Goal: Task Accomplishment & Management: Use online tool/utility

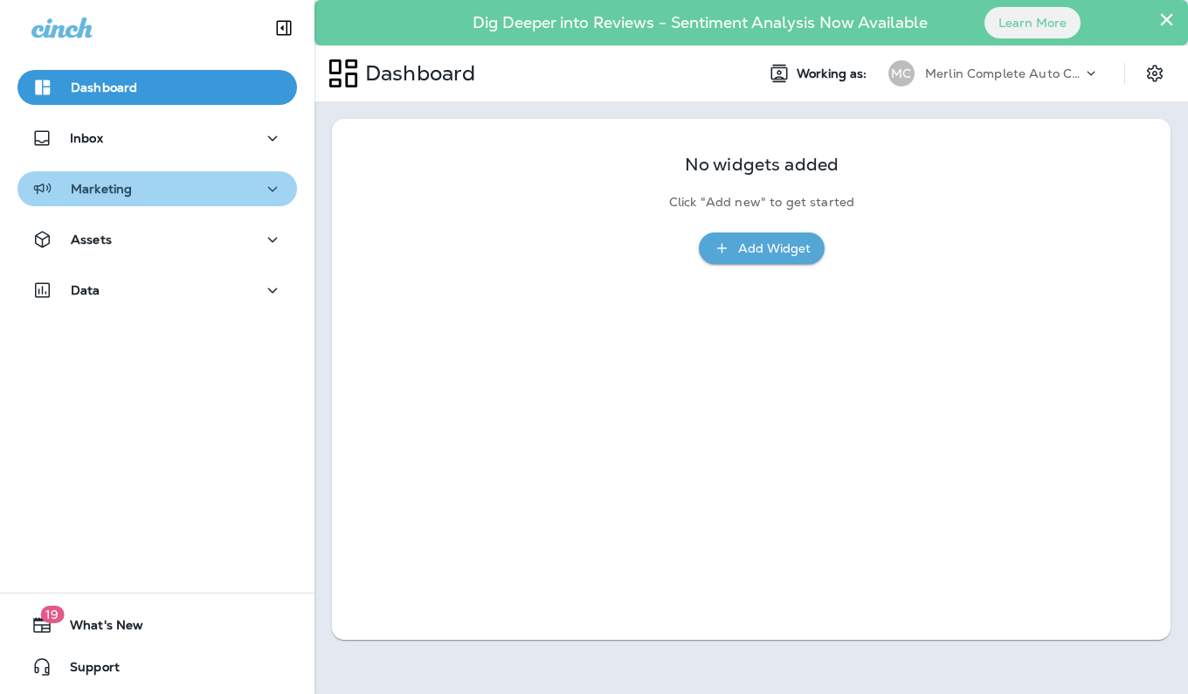
click at [265, 181] on icon "button" at bounding box center [272, 189] width 21 height 22
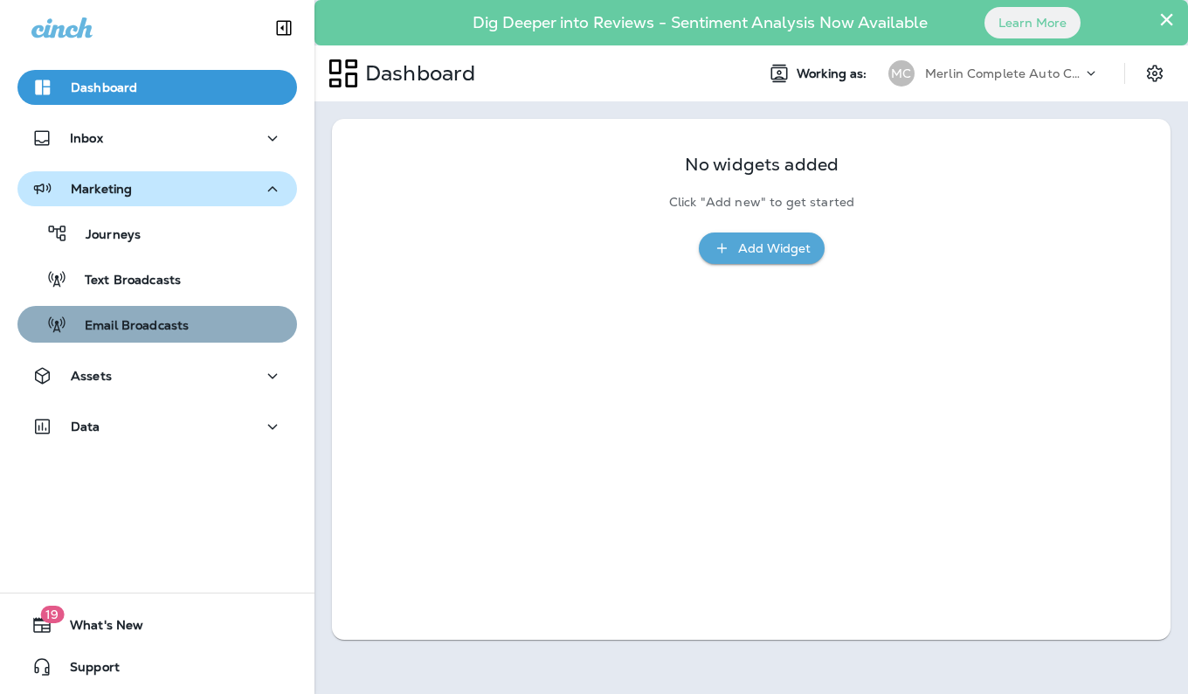
click at [234, 329] on div "Email Broadcasts" at bounding box center [157, 324] width 266 height 26
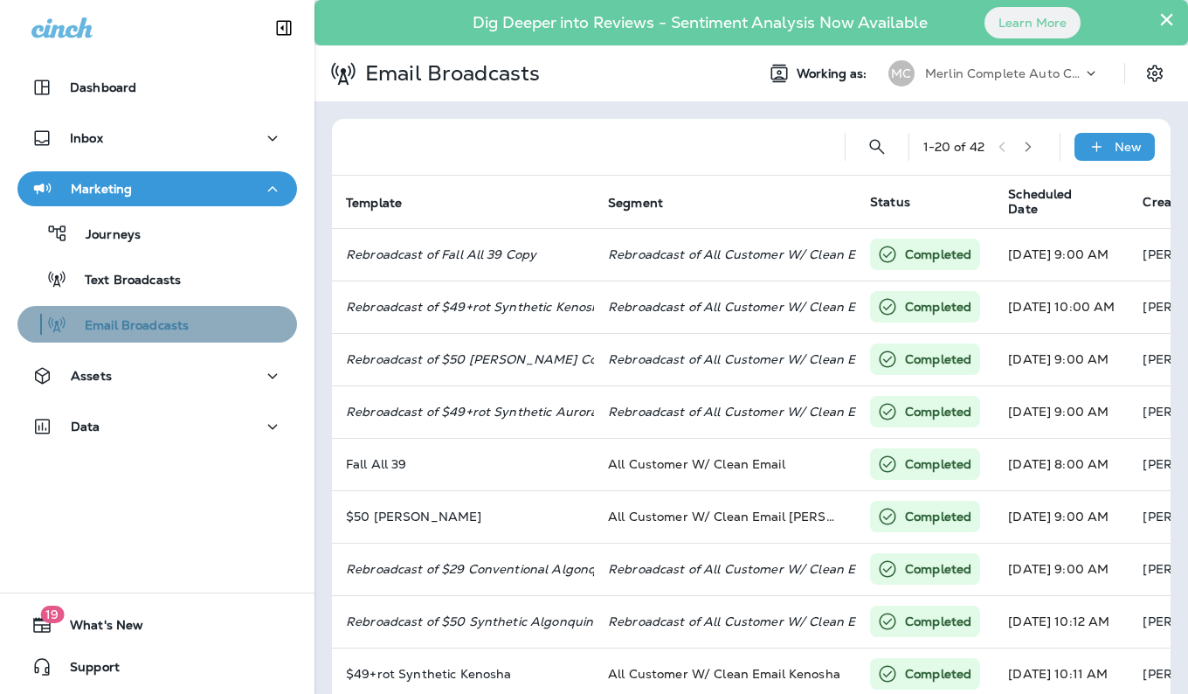
drag, startPoint x: 168, startPoint y: 328, endPoint x: 162, endPoint y: 337, distance: 11.4
click at [162, 337] on button "Email Broadcasts" at bounding box center [157, 324] width 280 height 37
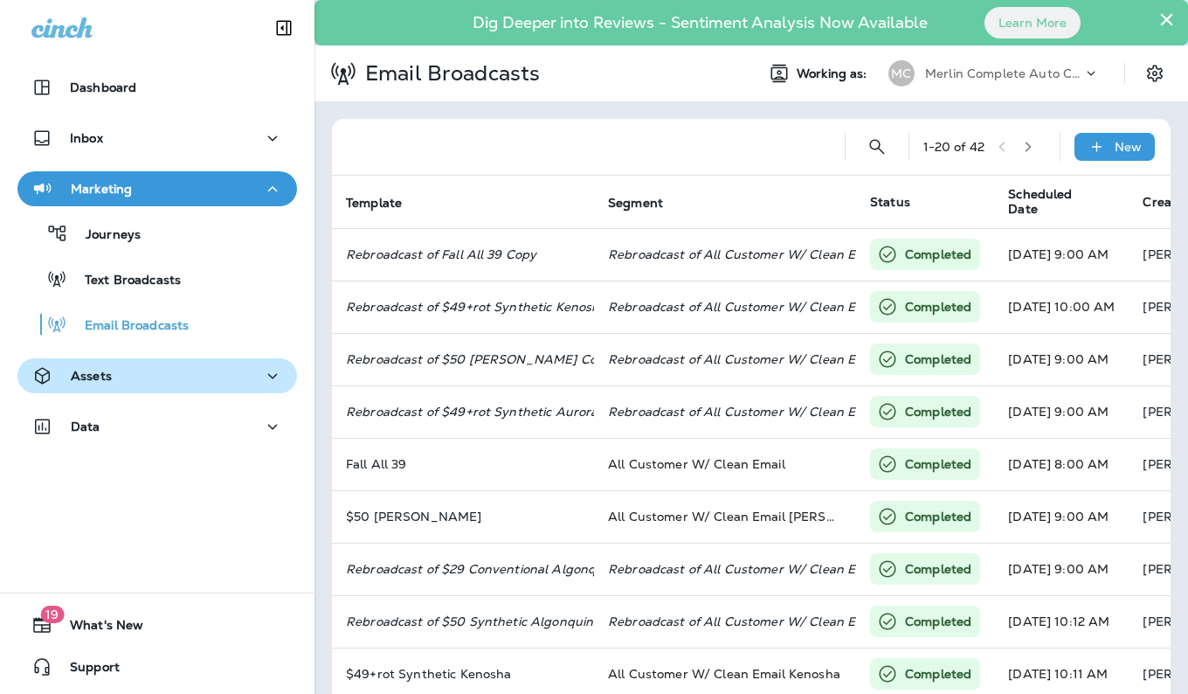
click at [134, 370] on div "Assets" at bounding box center [157, 376] width 252 height 22
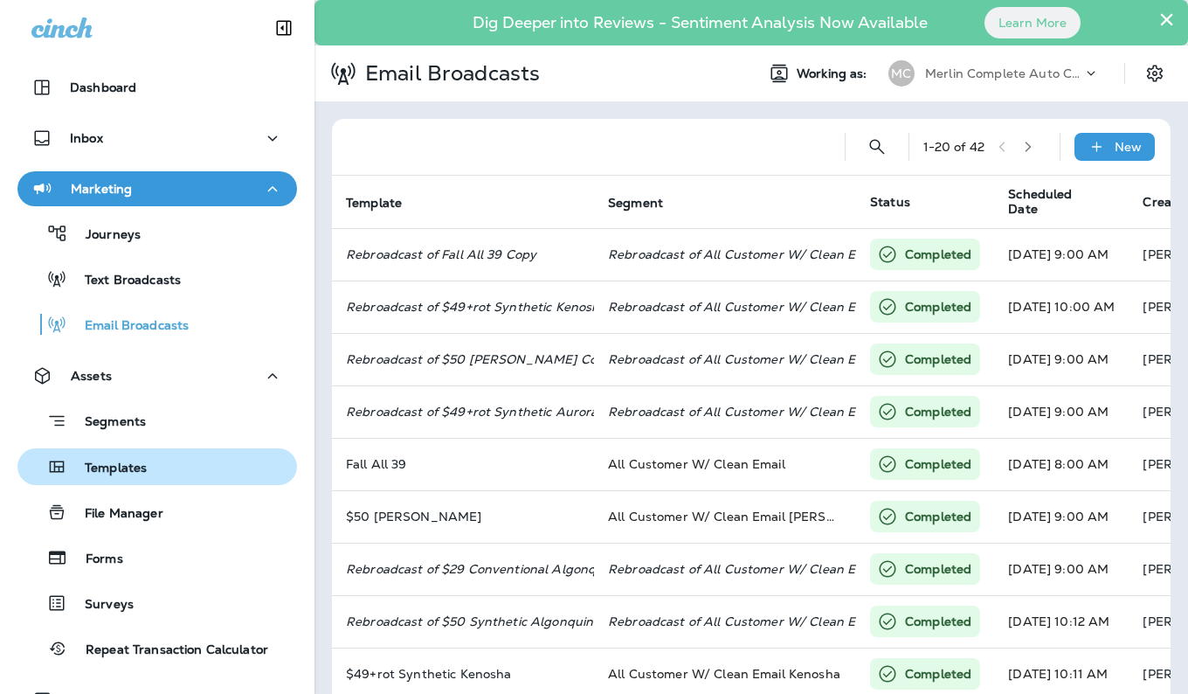
click at [164, 469] on div "Templates" at bounding box center [157, 467] width 266 height 26
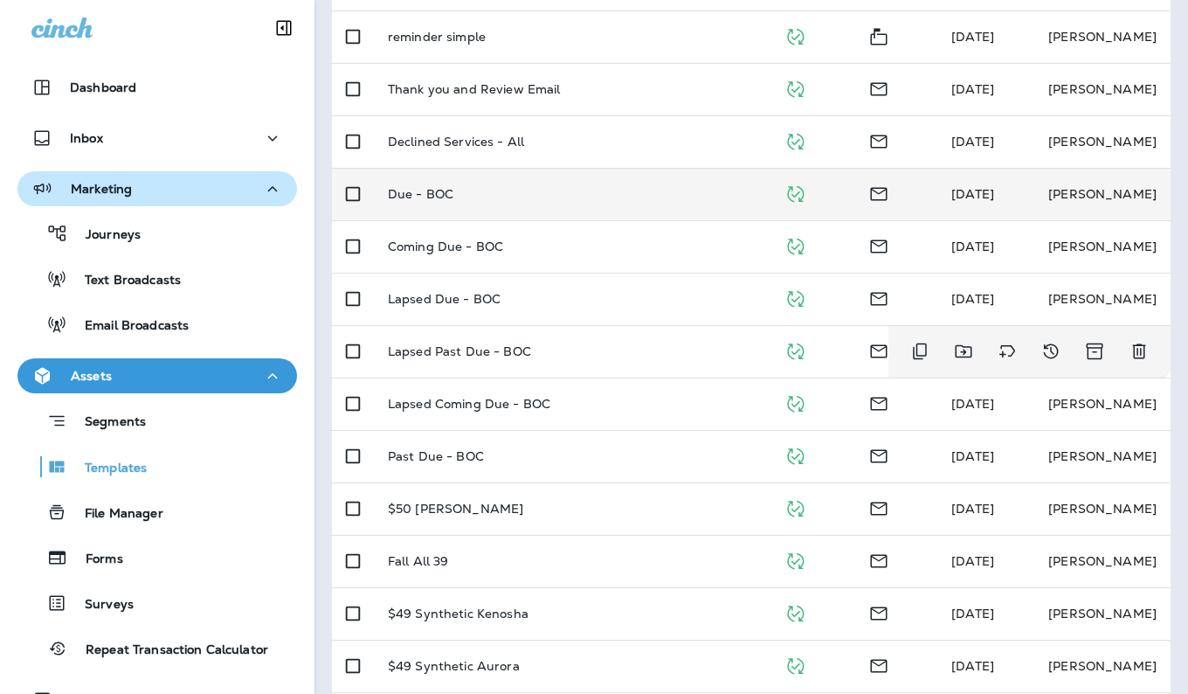
scroll to position [316, 0]
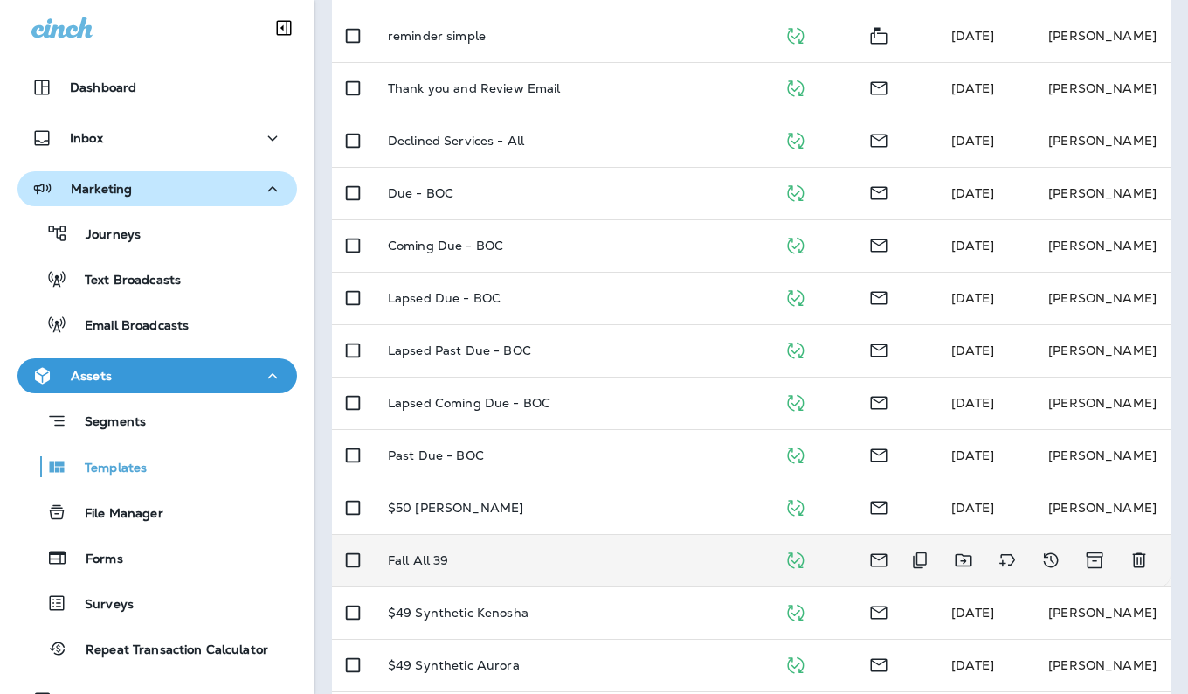
click at [683, 564] on div "Fall All 39" at bounding box center [572, 560] width 369 height 14
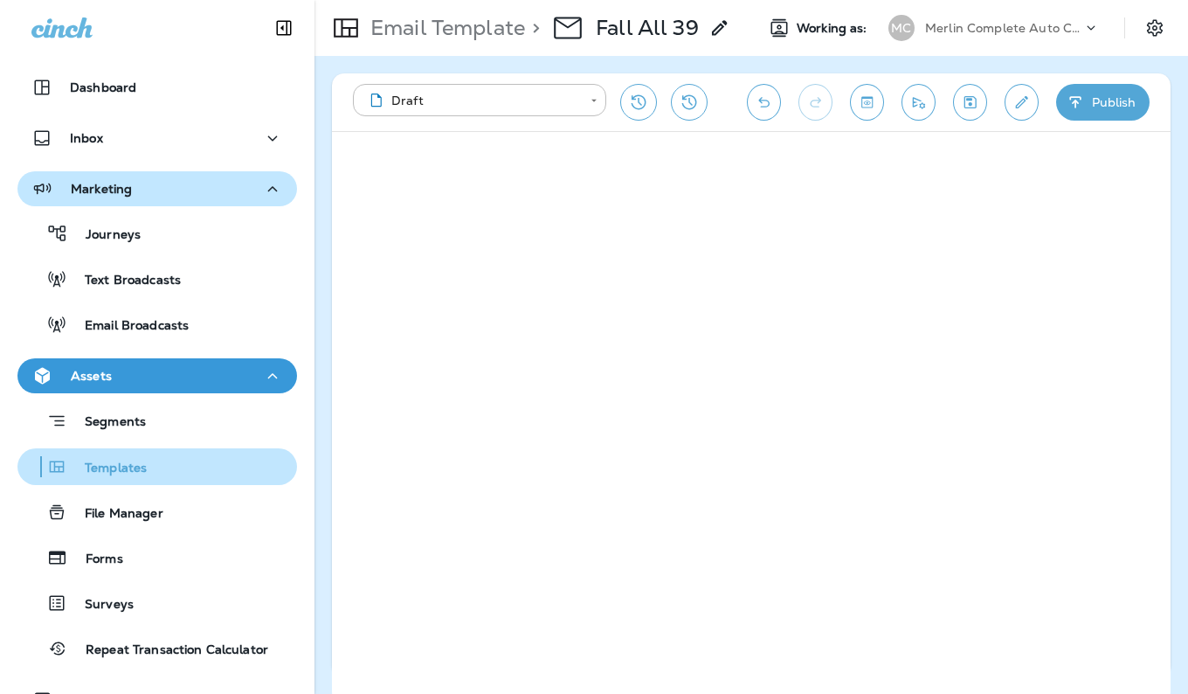
click at [135, 469] on p "Templates" at bounding box center [107, 468] width 80 height 17
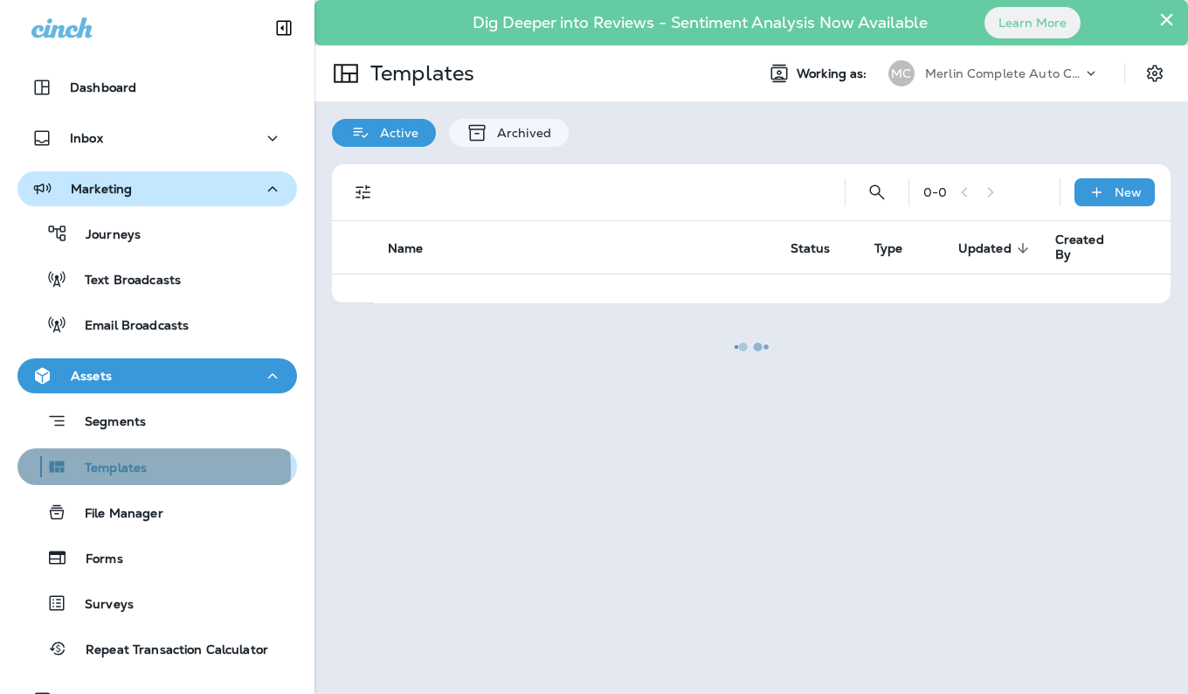
click at [135, 469] on p "Templates" at bounding box center [107, 468] width 80 height 17
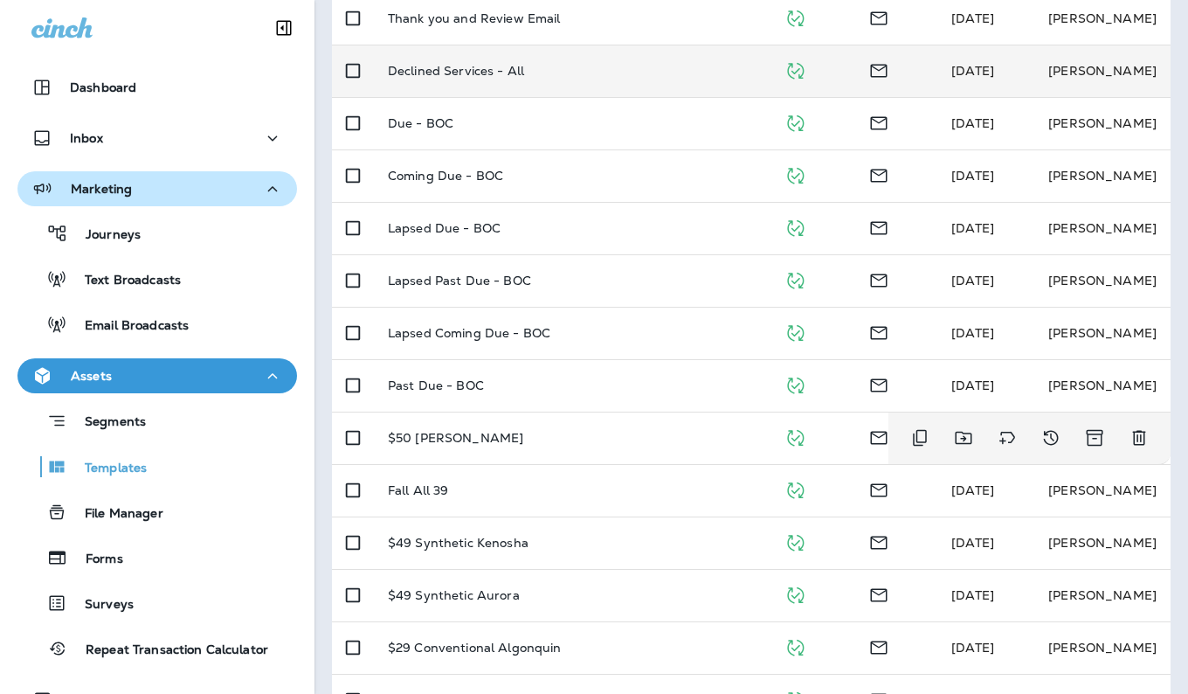
scroll to position [387, 0]
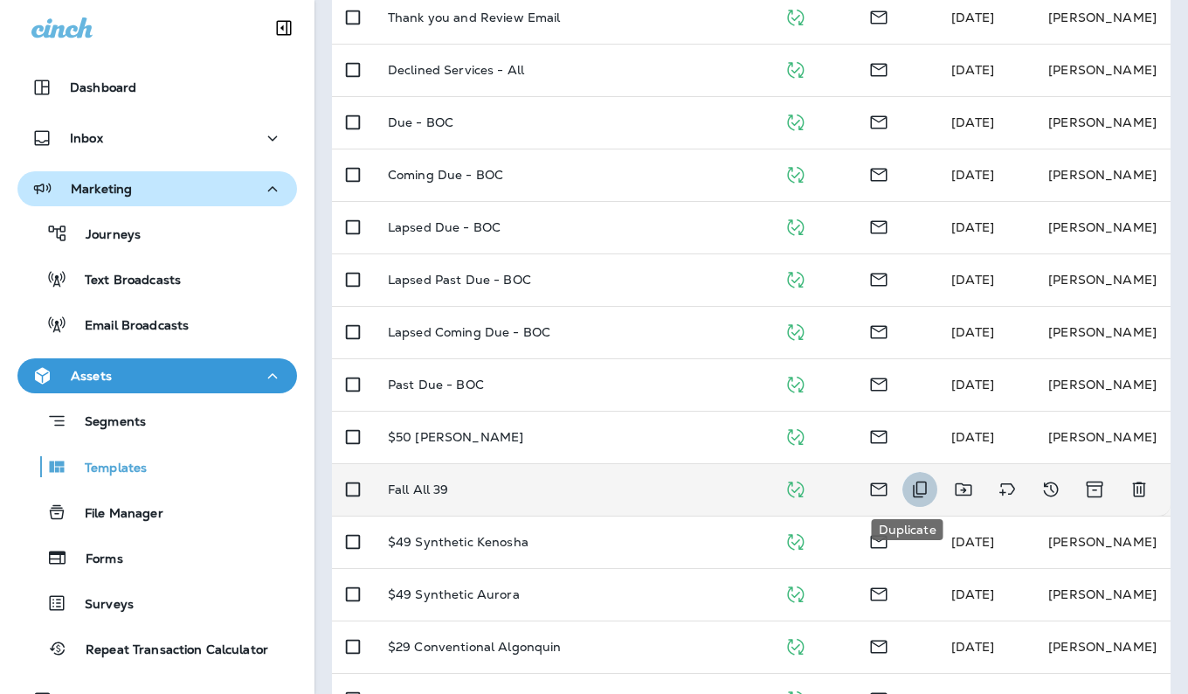
click at [910, 483] on icon "Duplicate" at bounding box center [920, 489] width 21 height 21
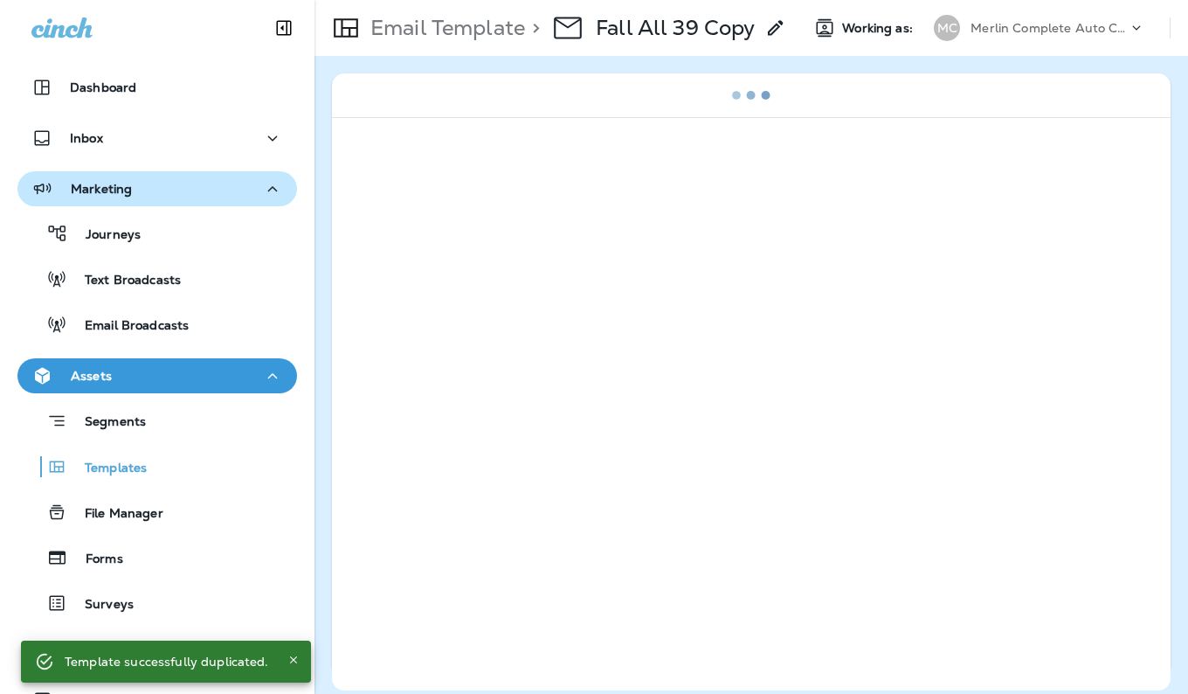
click at [778, 28] on icon at bounding box center [775, 27] width 21 height 21
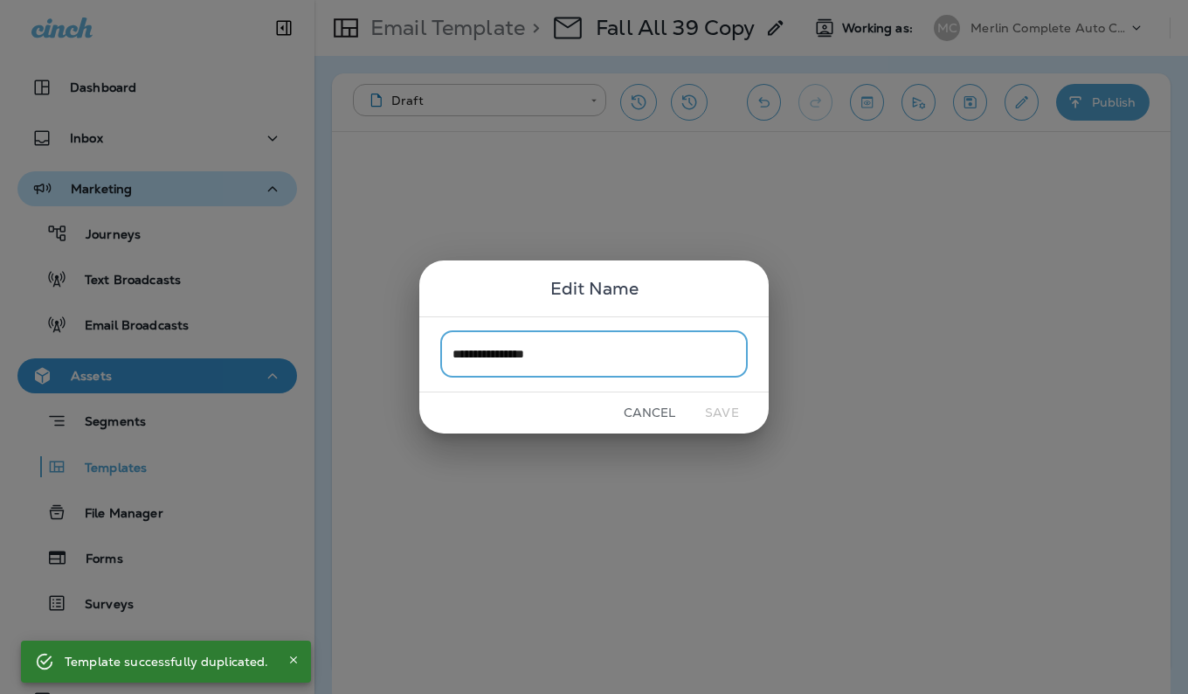
click at [568, 363] on input "**********" at bounding box center [594, 354] width 308 height 46
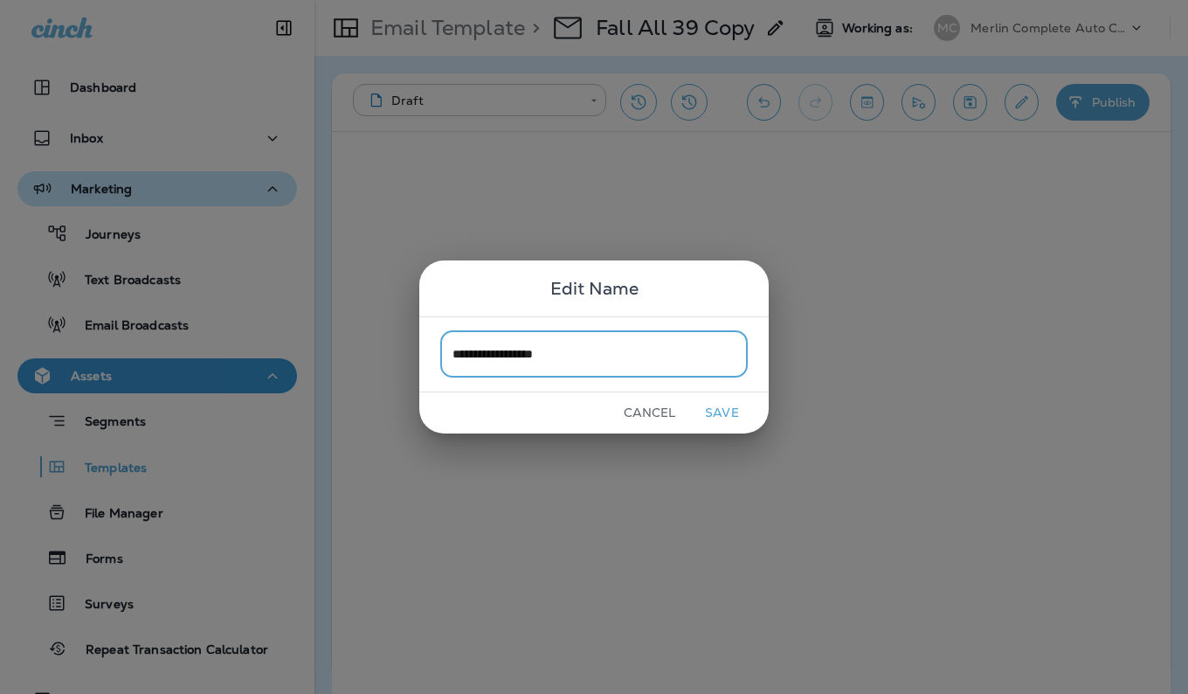
type input "**********"
click at [715, 406] on button "Save" at bounding box center [722, 412] width 66 height 27
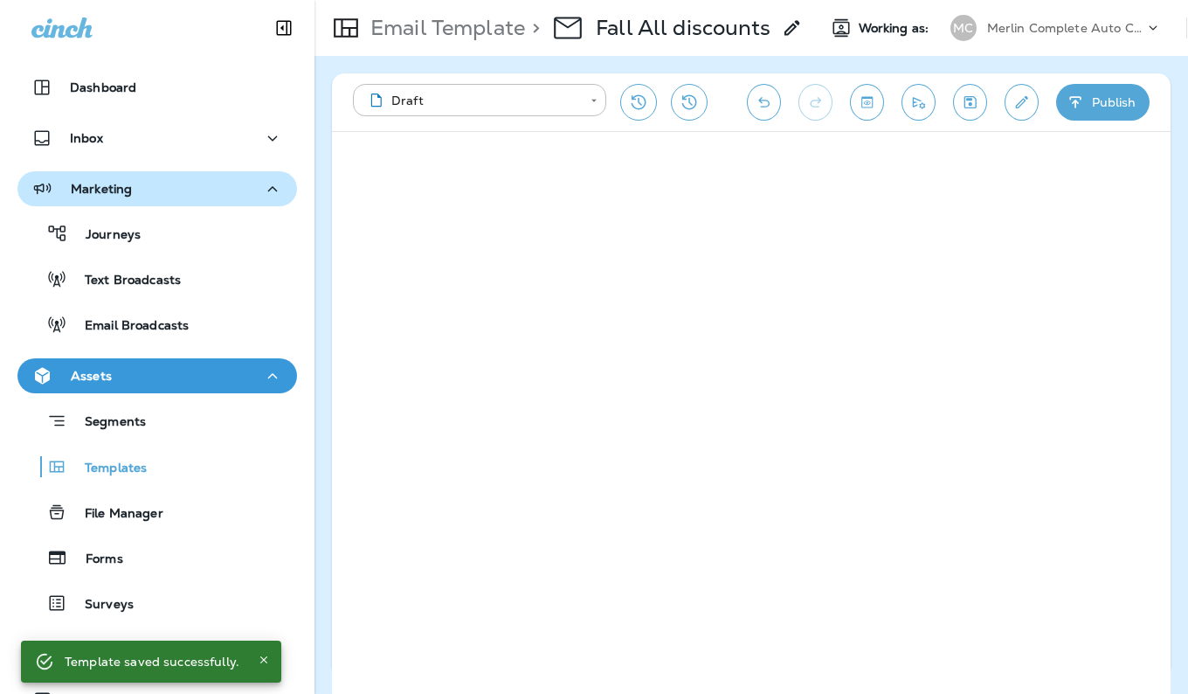
click at [1103, 100] on button "Publish" at bounding box center [1102, 102] width 93 height 37
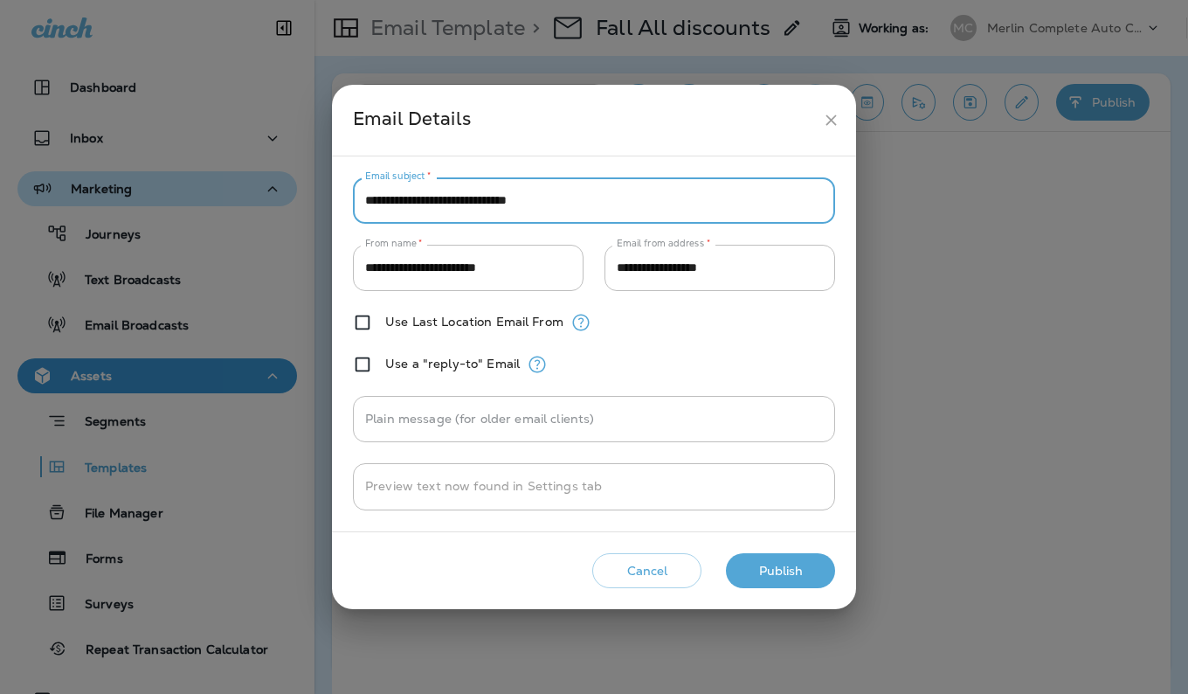
drag, startPoint x: 559, startPoint y: 199, endPoint x: 366, endPoint y: 206, distance: 193.2
click at [366, 206] on input "**********" at bounding box center [594, 200] width 482 height 46
type input "*"
type input "**********"
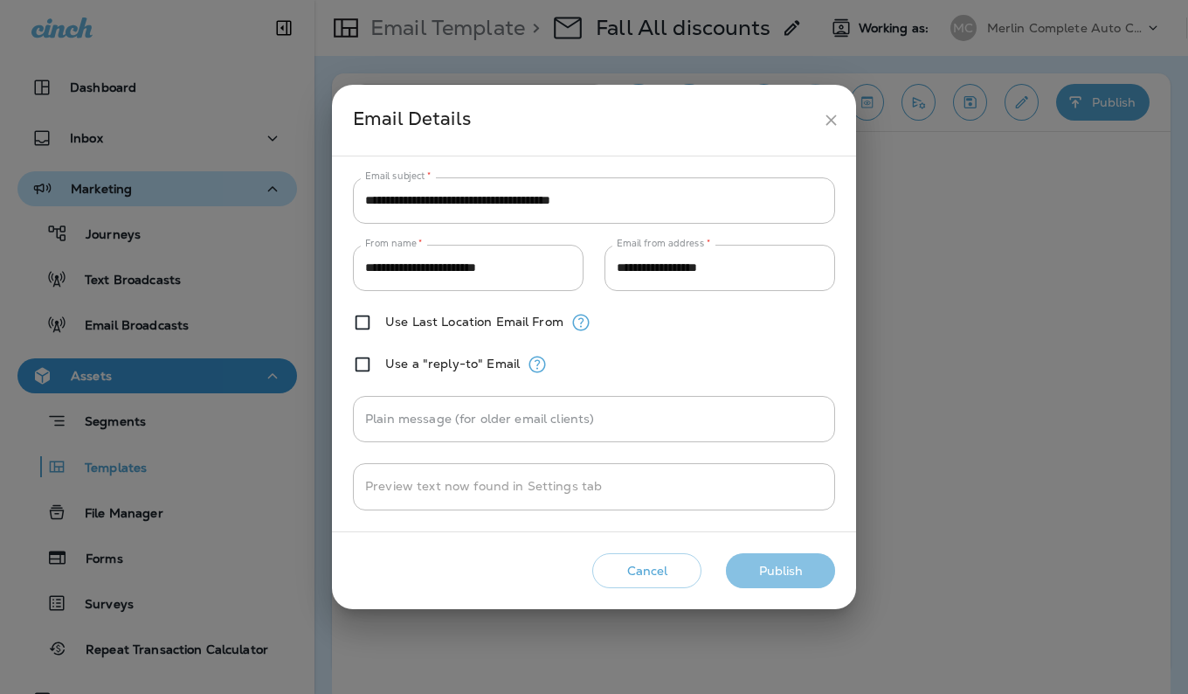
click at [766, 566] on button "Publish" at bounding box center [780, 571] width 109 height 36
